Goal: Information Seeking & Learning: Learn about a topic

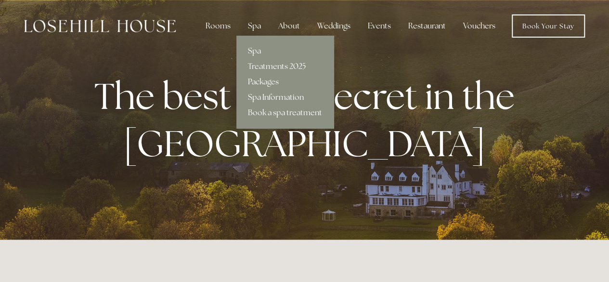
click at [268, 95] on link "Spa Information" at bounding box center [284, 97] width 97 height 15
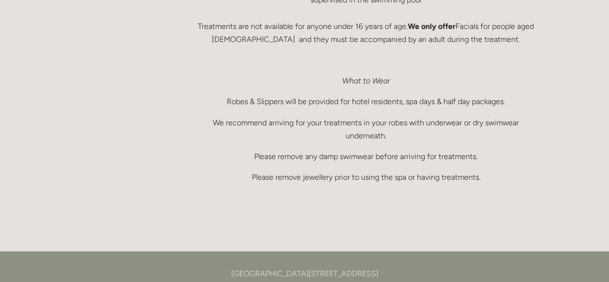
scroll to position [715, 0]
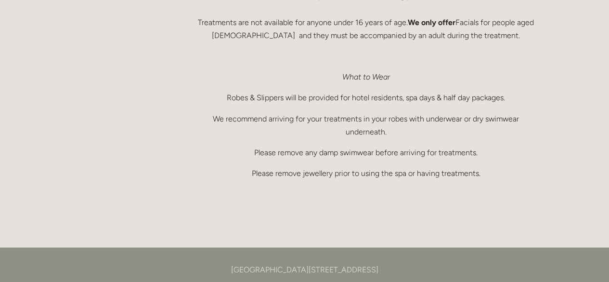
click at [602, 167] on div "Rooms Rooms Your Stay Book a stay Offers Spa" at bounding box center [304, 49] width 609 height 1529
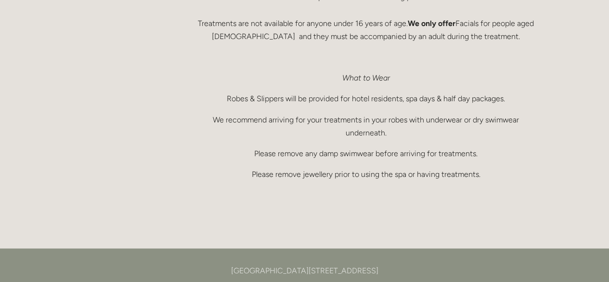
scroll to position [0, 0]
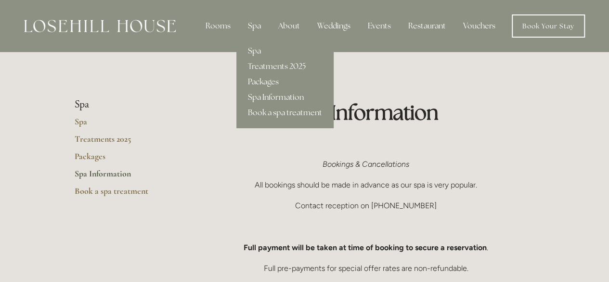
click at [260, 52] on link "Spa" at bounding box center [284, 50] width 97 height 15
